Goal: Transaction & Acquisition: Purchase product/service

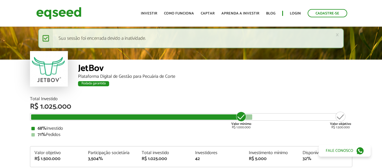
scroll to position [672, 0]
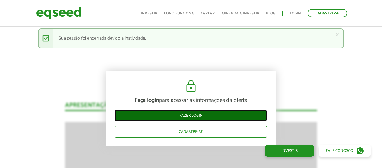
click at [188, 116] on link "Fazer login" at bounding box center [191, 115] width 153 height 12
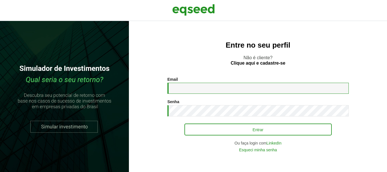
type input "**********"
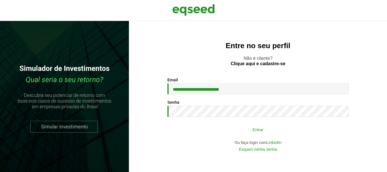
click at [237, 126] on button "Entrar" at bounding box center [257, 129] width 147 height 11
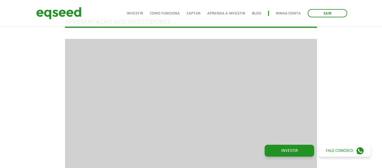
scroll to position [679, 0]
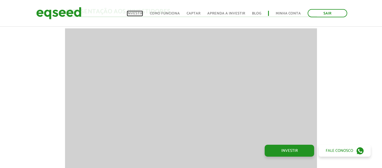
click at [143, 12] on link "Investir" at bounding box center [135, 14] width 16 height 4
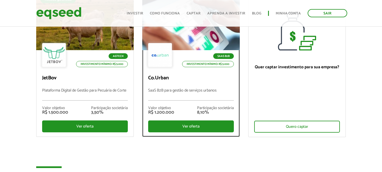
click at [185, 68] on div "SaaS B2B Investimento mínimo: R$ 5.000" at bounding box center [191, 55] width 86 height 25
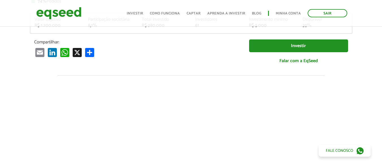
scroll to position [151, 0]
